Goal: Find contact information: Find contact information

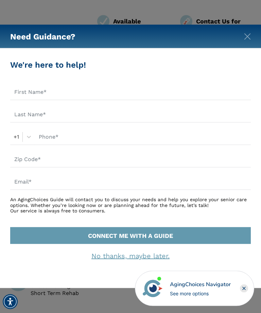
scroll to position [159, 0]
click at [245, 293] on rect "Close" at bounding box center [244, 289] width 8 height 8
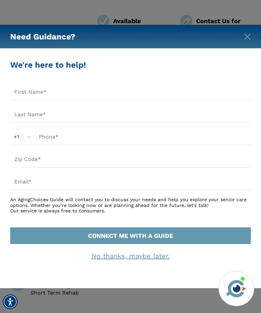
click at [249, 40] on img "Close" at bounding box center [247, 36] width 7 height 7
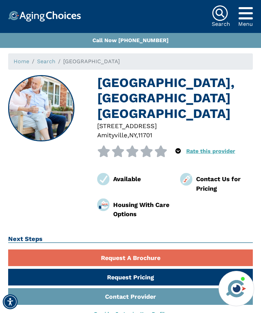
scroll to position [0, 0]
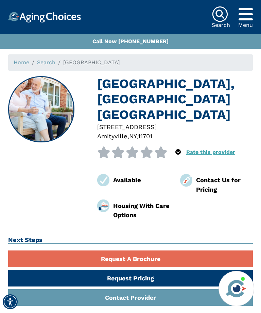
click at [150, 104] on h1 "[GEOGRAPHIC_DATA], [GEOGRAPHIC_DATA] [GEOGRAPHIC_DATA]" at bounding box center [175, 99] width 156 height 46
click at [59, 123] on img at bounding box center [41, 109] width 65 height 65
click at [153, 119] on h1 "[GEOGRAPHIC_DATA], [GEOGRAPHIC_DATA] [GEOGRAPHIC_DATA]" at bounding box center [175, 99] width 156 height 46
click at [138, 138] on span "," at bounding box center [137, 136] width 2 height 7
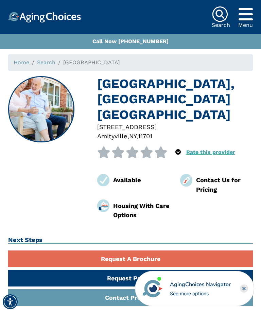
click at [212, 183] on div "Contact Us for Pricing" at bounding box center [224, 185] width 57 height 19
click at [192, 181] on img at bounding box center [186, 180] width 13 height 13
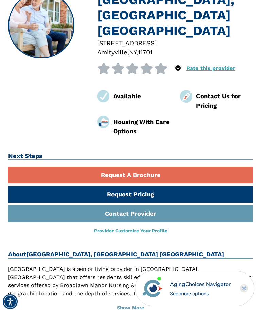
scroll to position [85, 0]
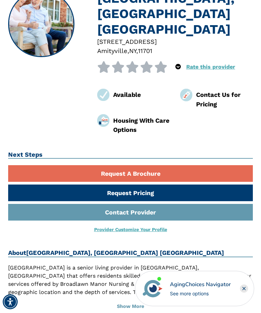
click at [155, 211] on link "Contact Provider" at bounding box center [130, 212] width 245 height 17
